Goal: Task Accomplishment & Management: Manage account settings

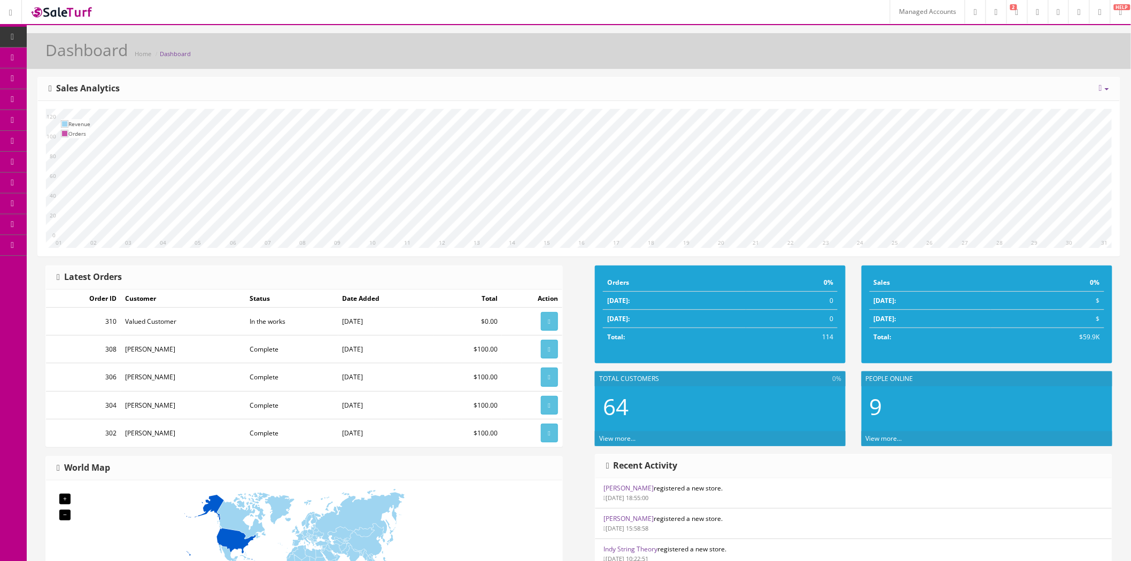
click at [904, 12] on link "Managed Accounts" at bounding box center [927, 12] width 75 height 24
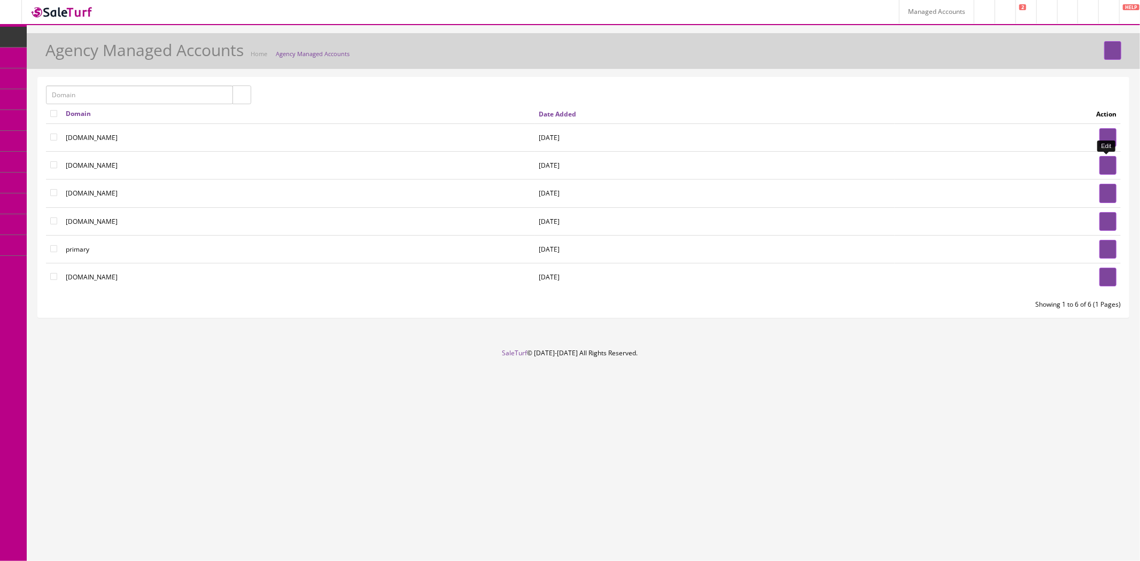
click at [1111, 166] on link at bounding box center [1107, 165] width 17 height 19
